Goal: Find specific page/section: Find specific page/section

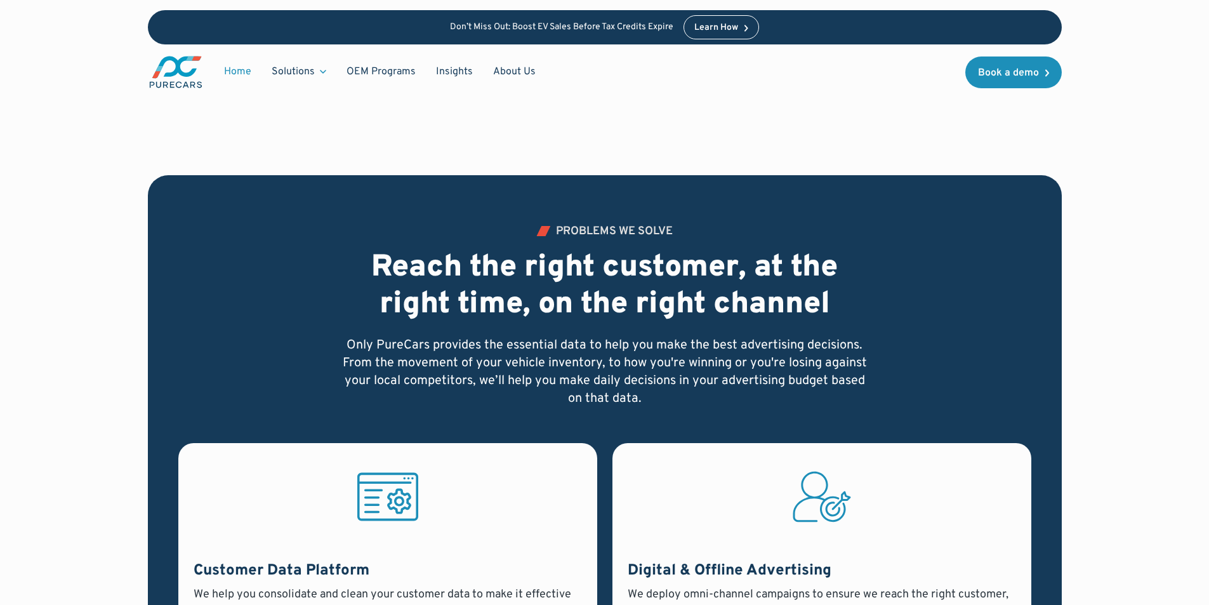
scroll to position [701, 0]
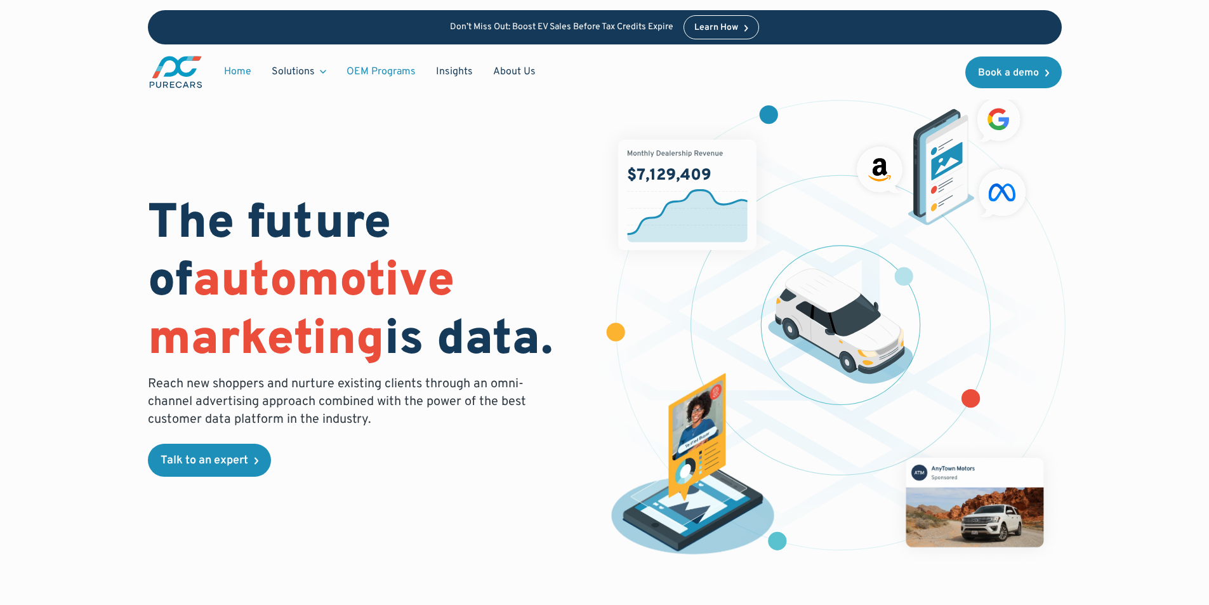
click at [357, 76] on link "OEM Programs" at bounding box center [380, 72] width 89 height 24
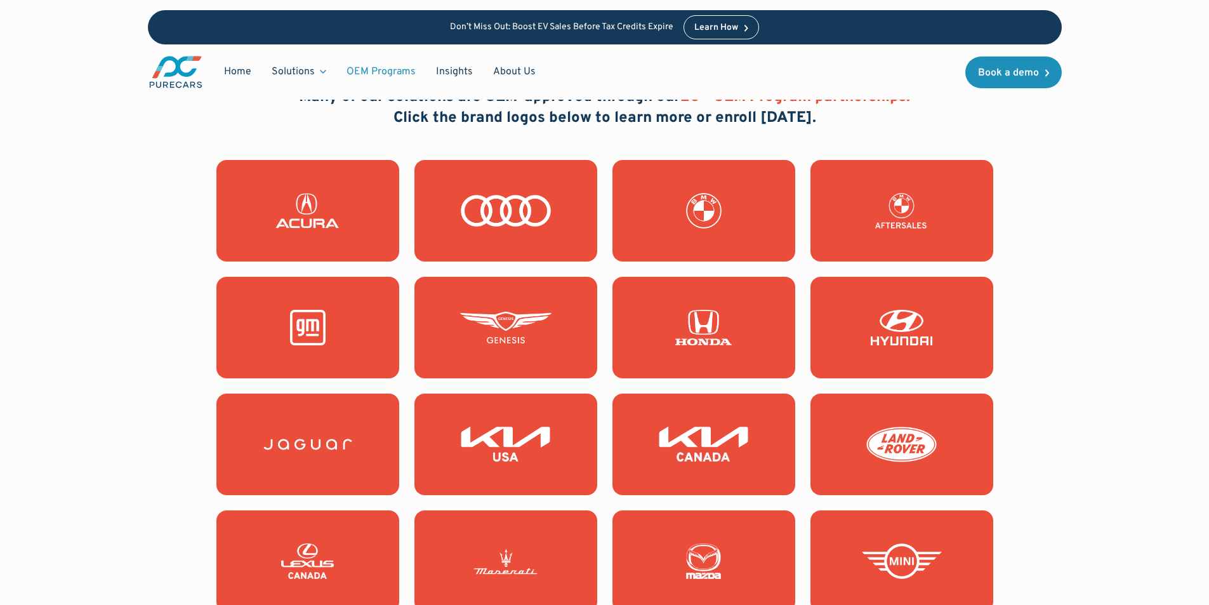
scroll to position [1079, 0]
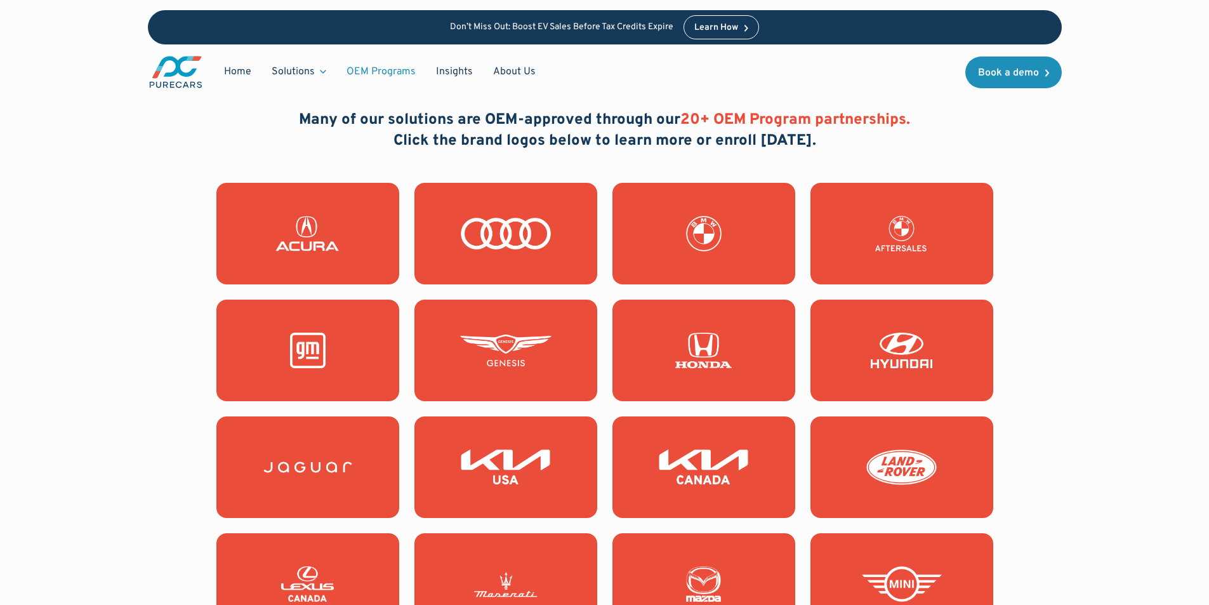
click at [714, 324] on link at bounding box center [703, 351] width 183 height 102
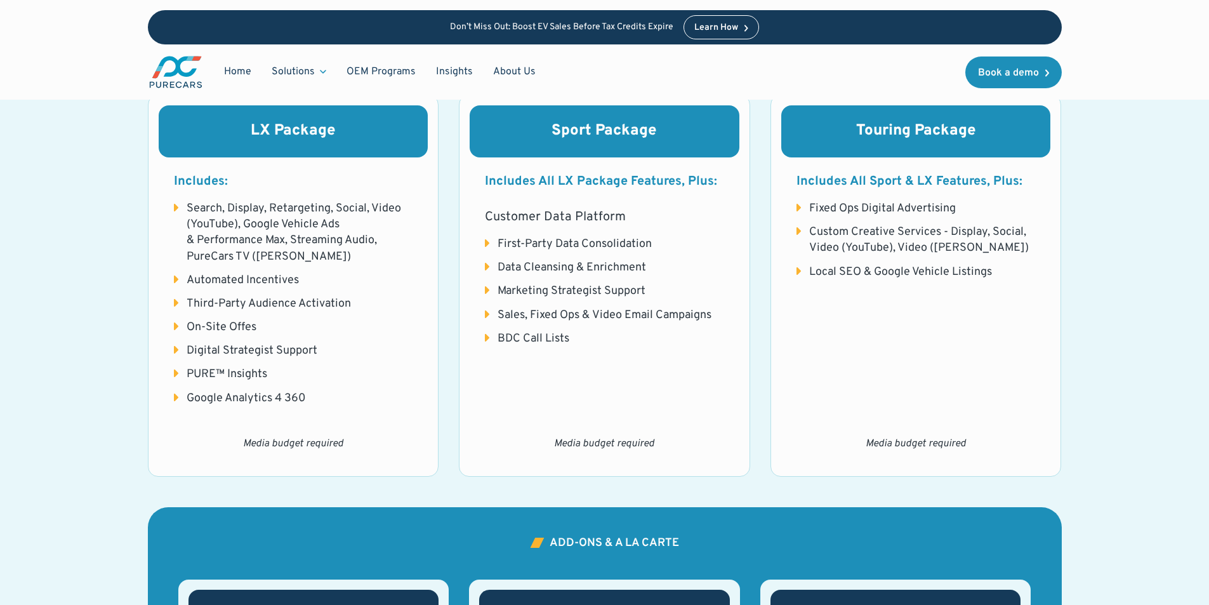
scroll to position [1523, 0]
